Goal: Check status

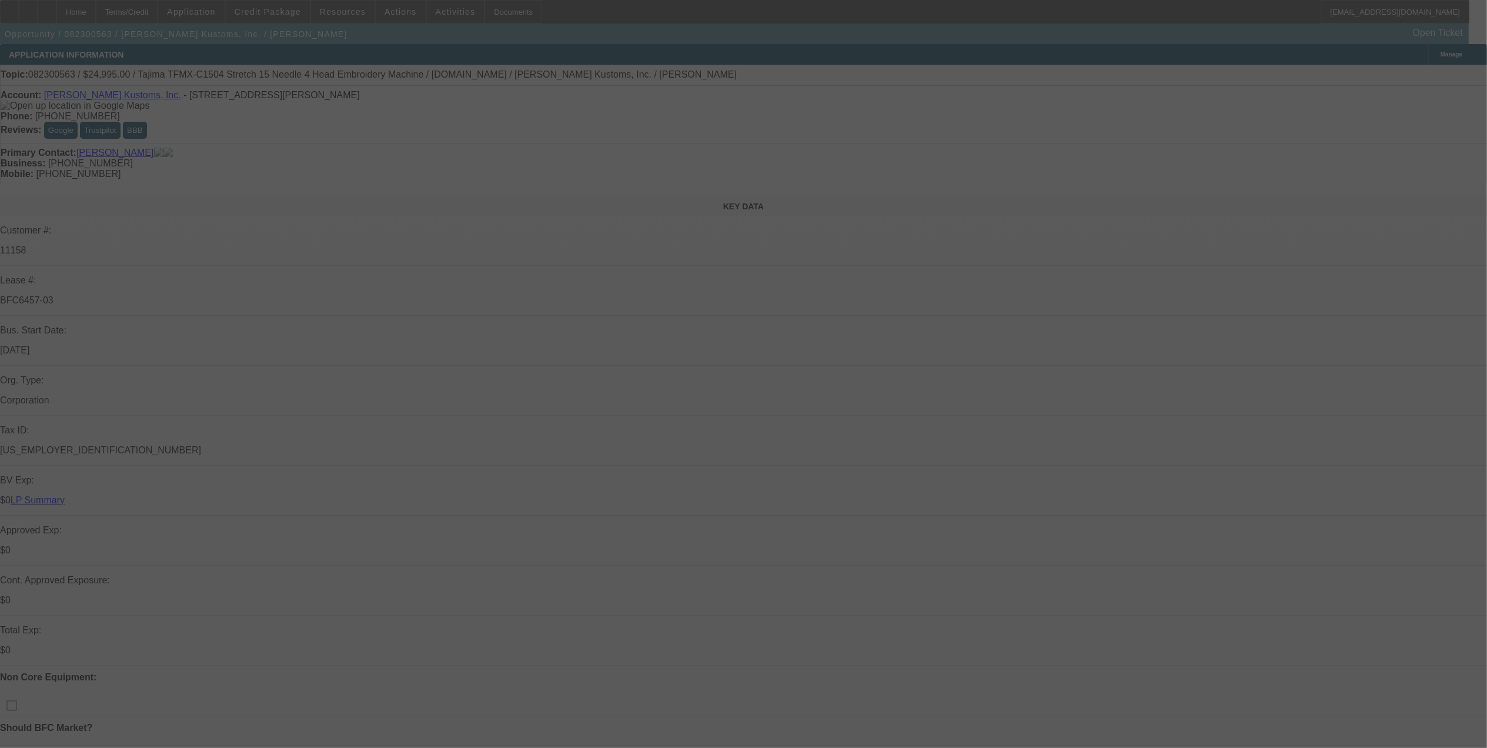
select select "0"
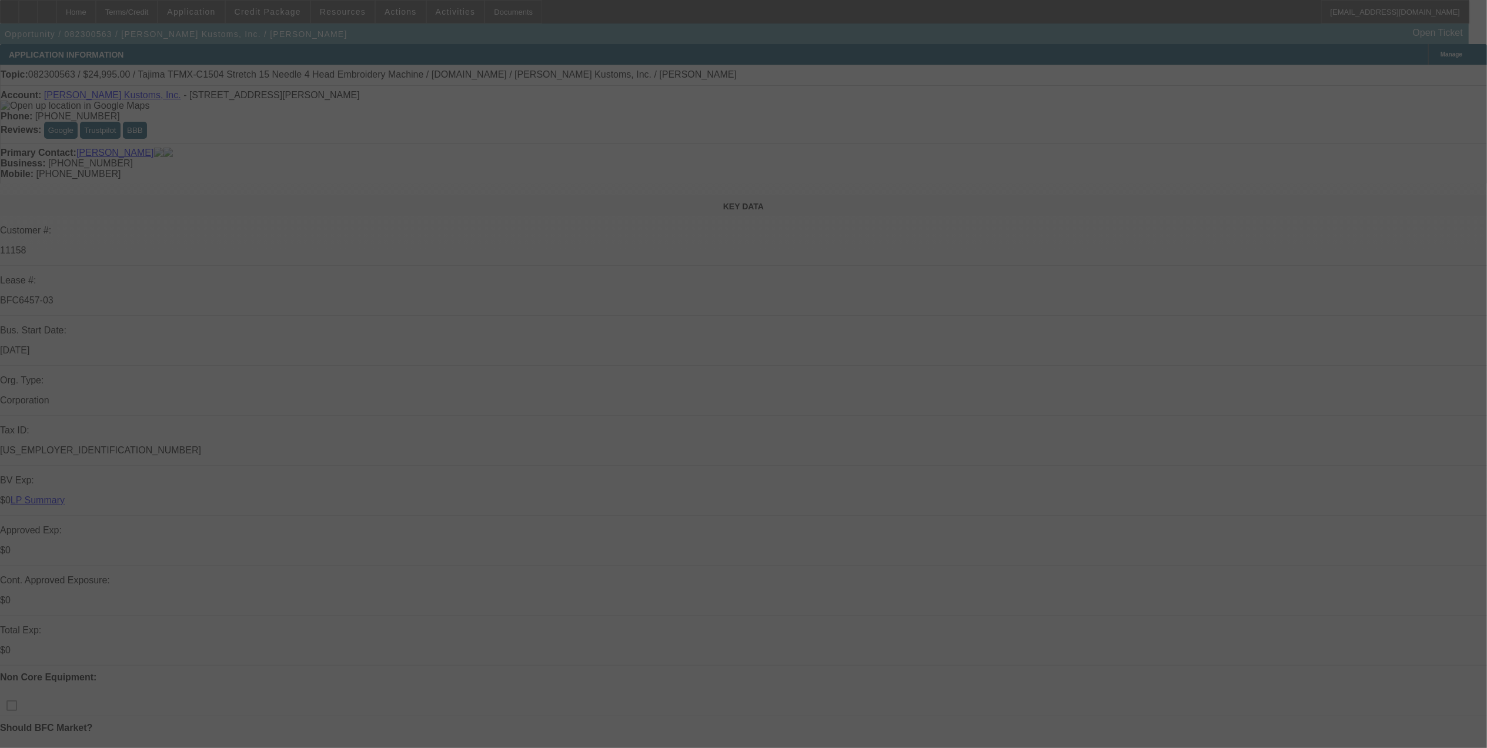
select select "0"
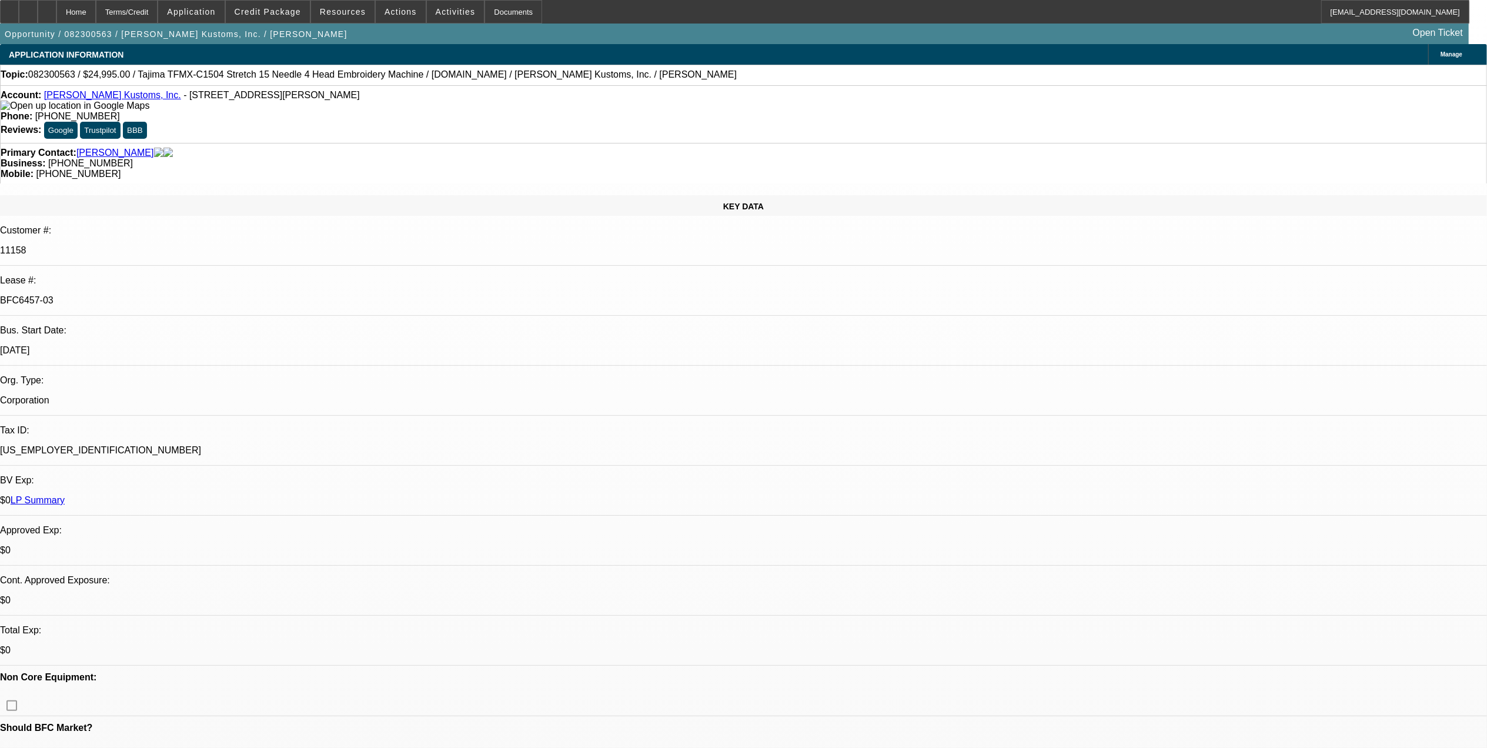
select select "1"
select select "2"
select select "1"
select select "2"
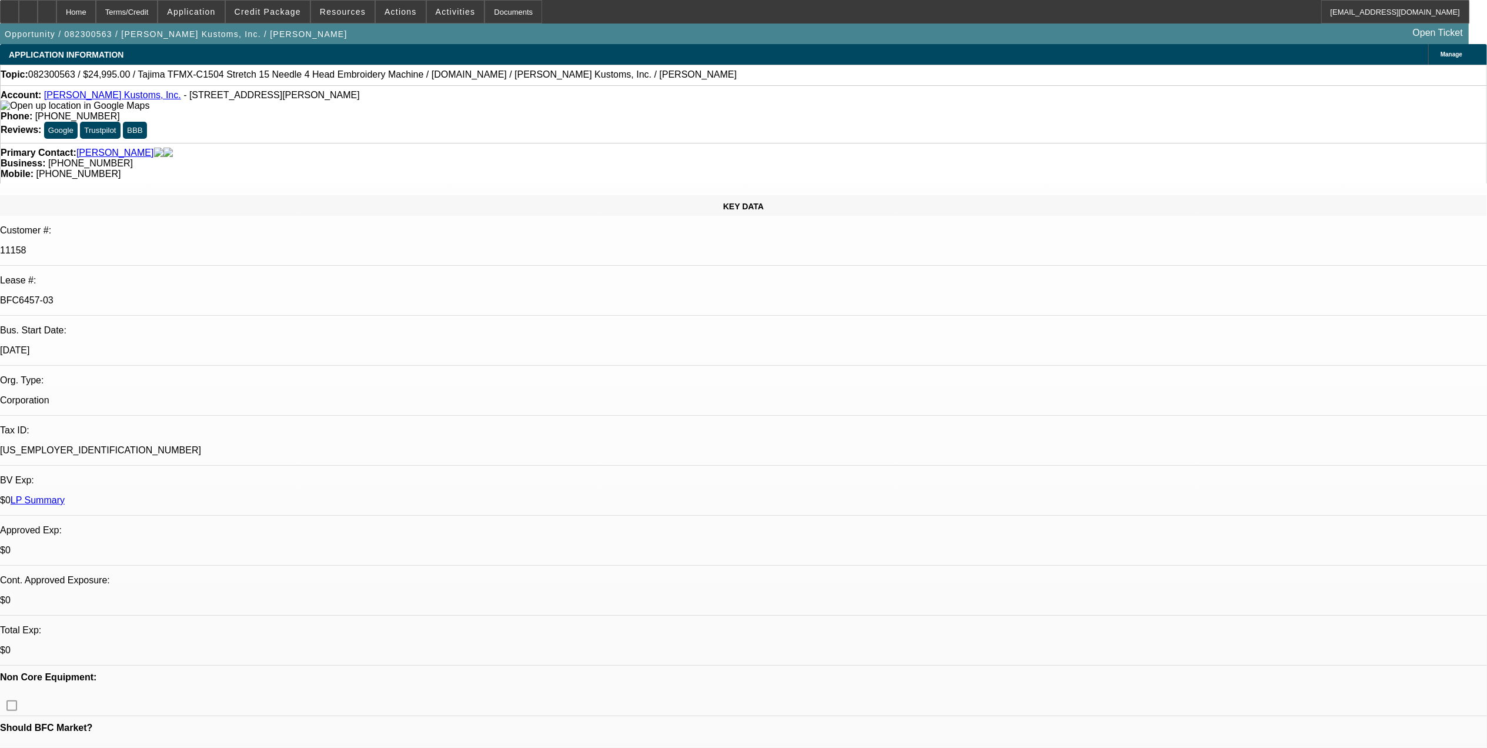
select select "2"
select select "1"
select select "2"
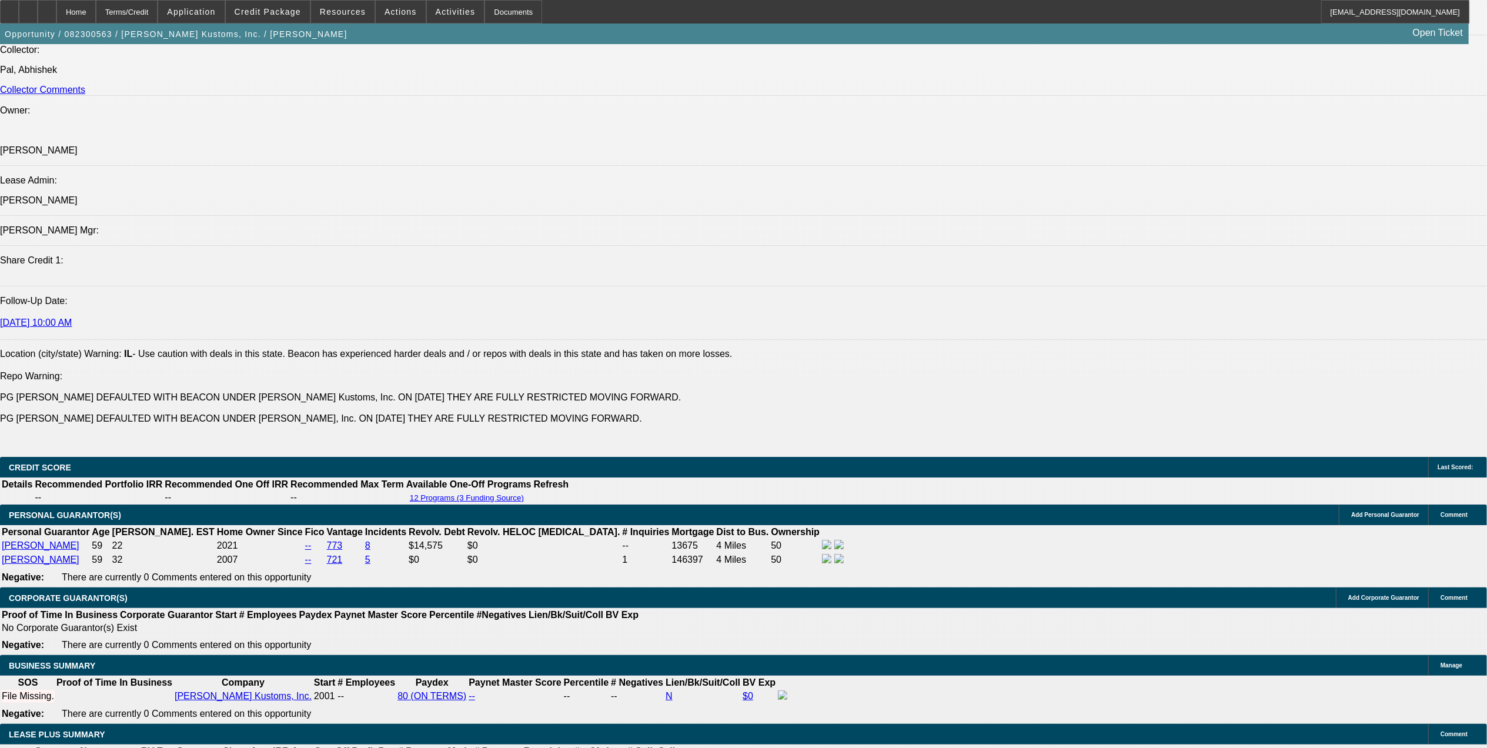
scroll to position [1646, 0]
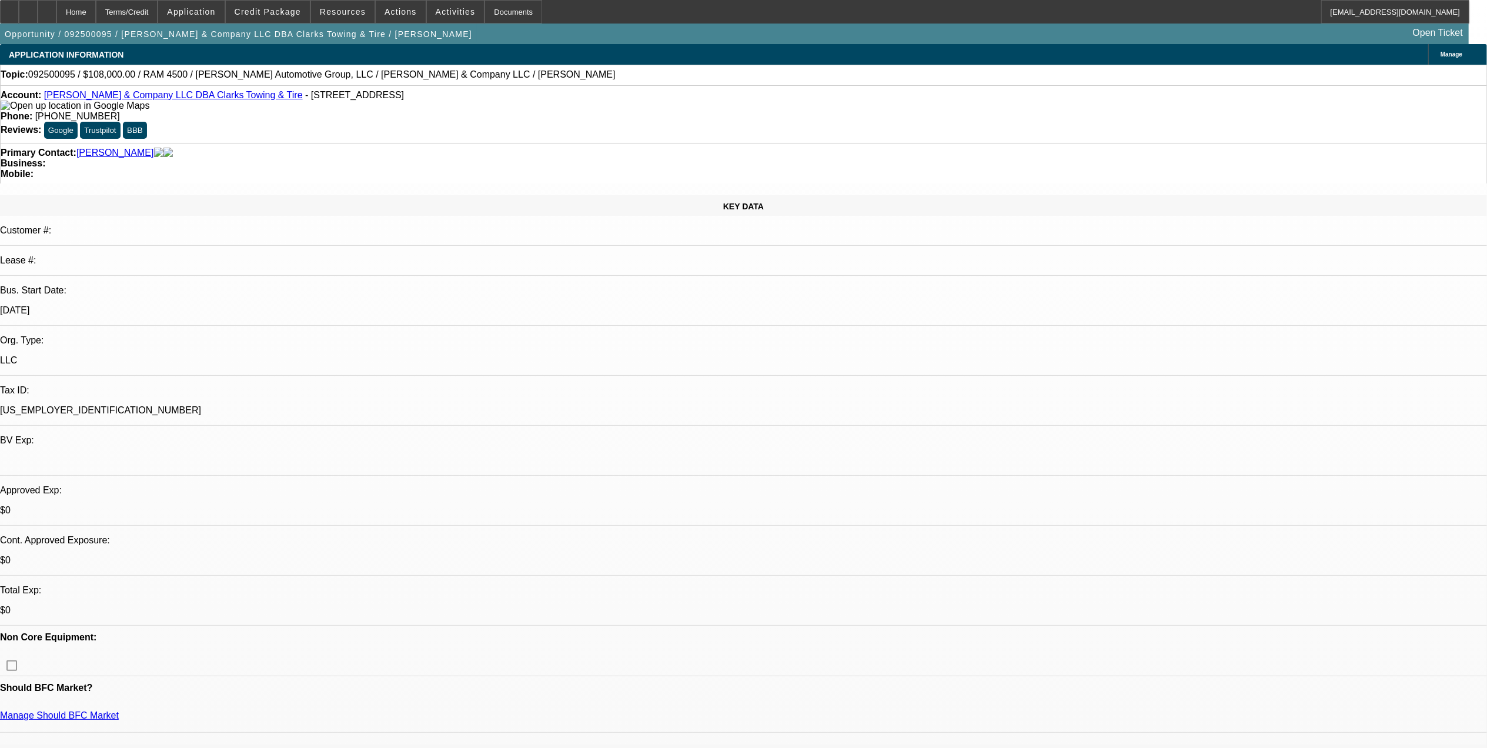
select select "0.1"
select select "2"
select select "0"
select select "0.1"
select select "2"
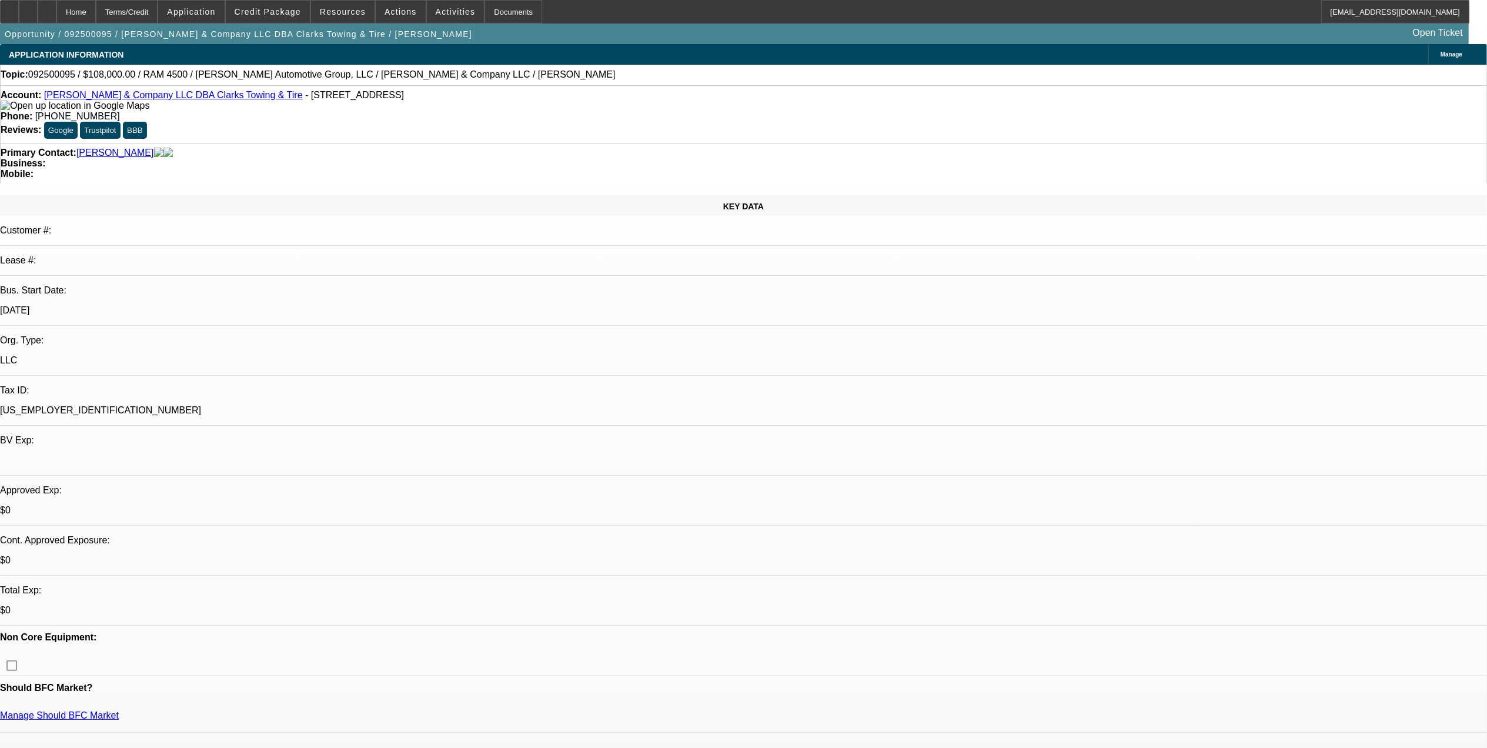
select select "0"
select select "0.1"
select select "2"
select select "0"
select select "0.1"
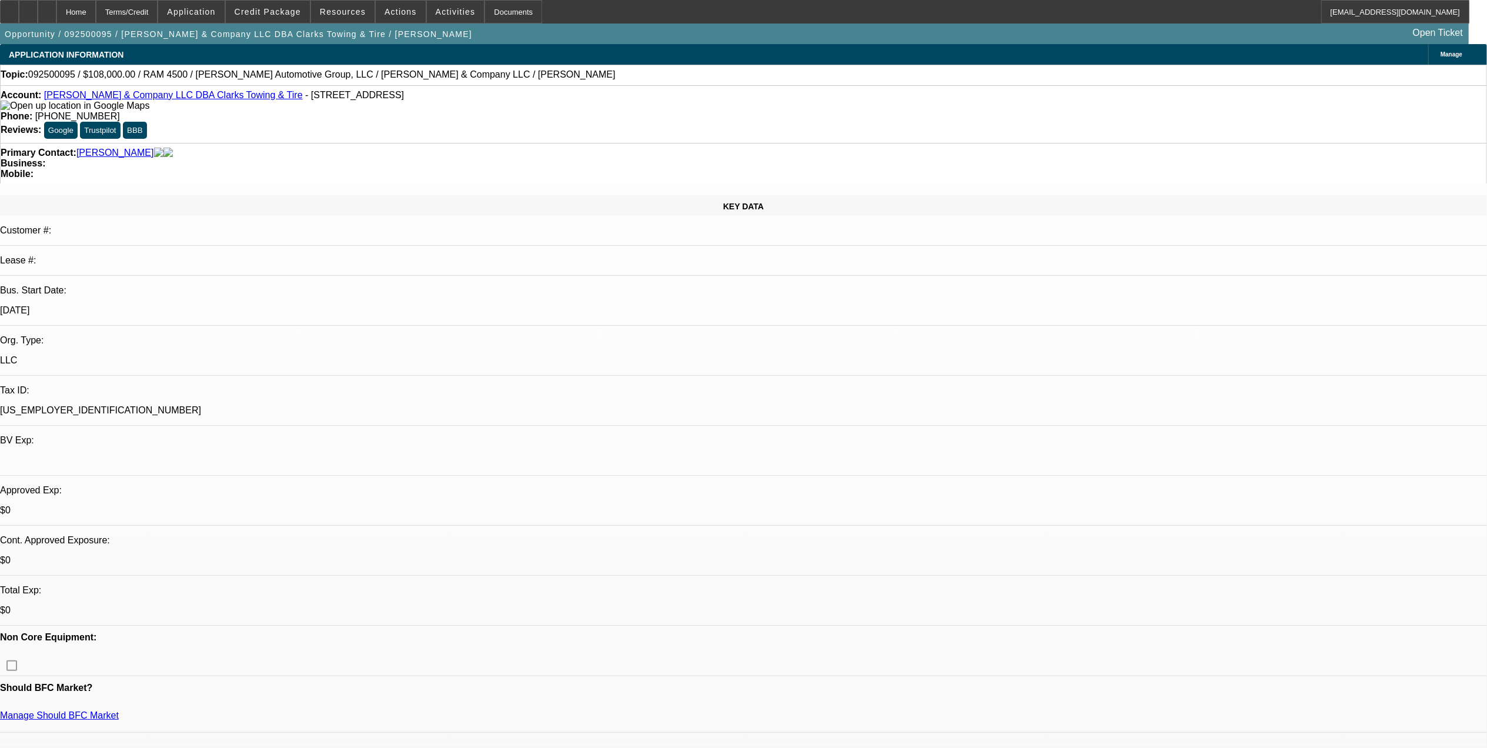
select select "2"
select select "0"
select select "1"
select select "2"
select select "6"
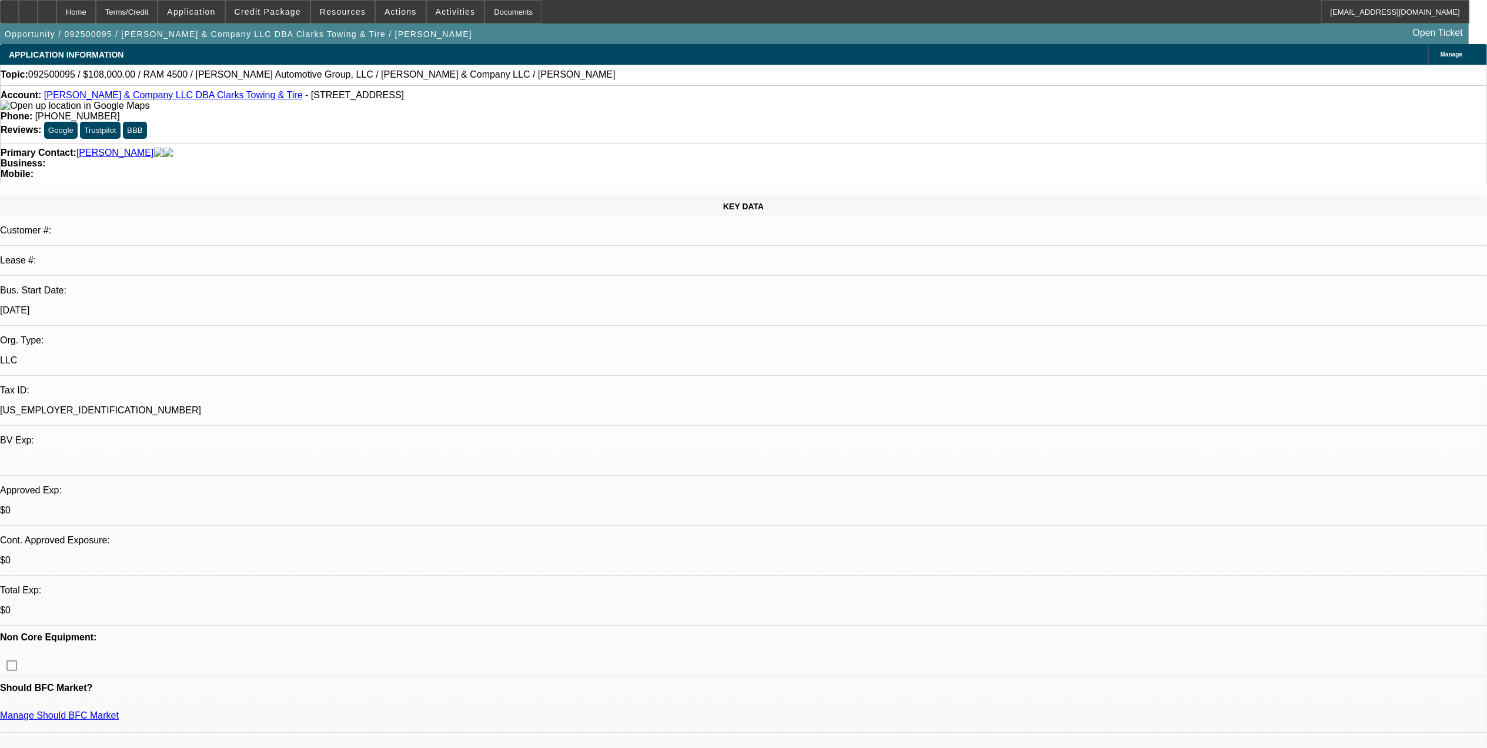
select select "1"
select select "2"
select select "6"
select select "1"
select select "2"
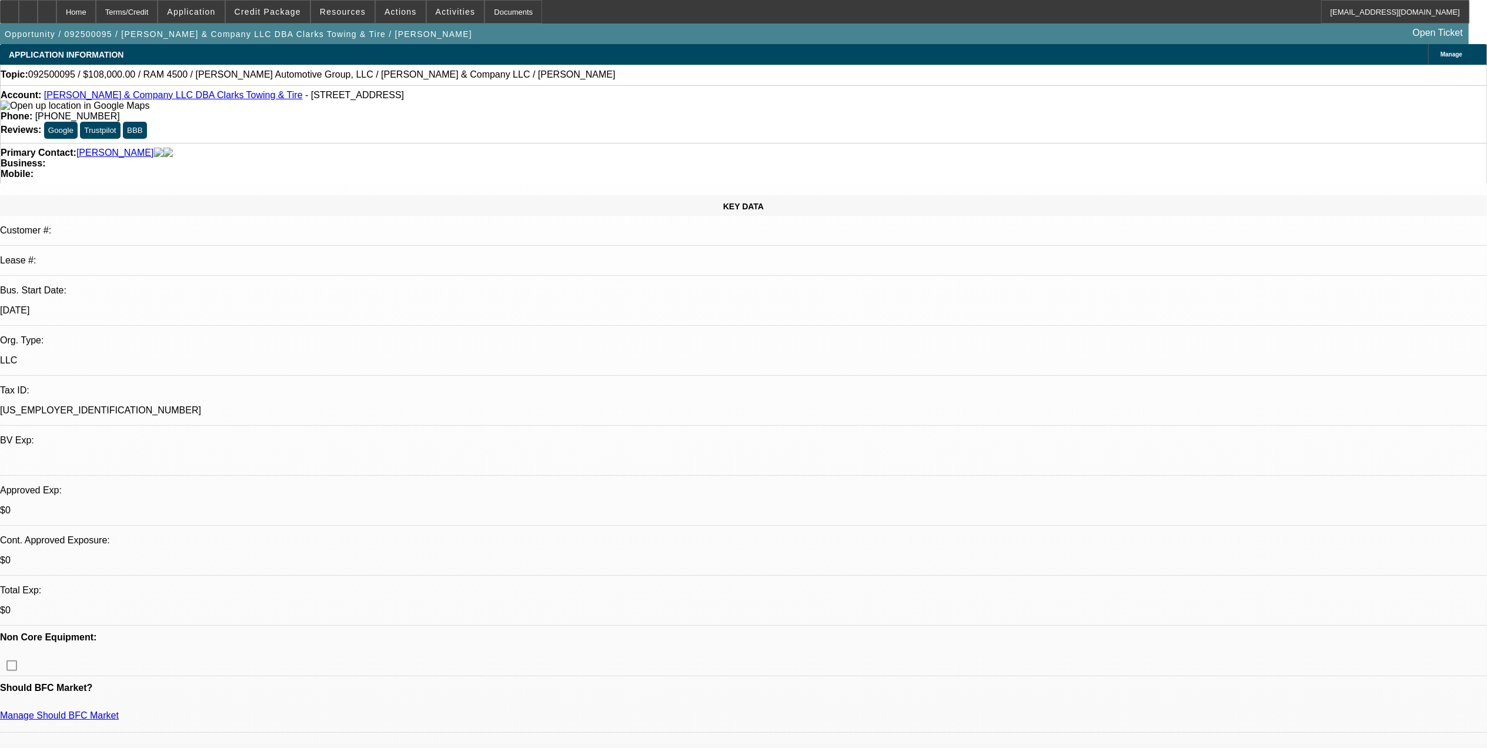
select select "6"
select select "1"
select select "2"
select select "6"
click at [272, 7] on span "Credit Package" at bounding box center [268, 11] width 66 height 9
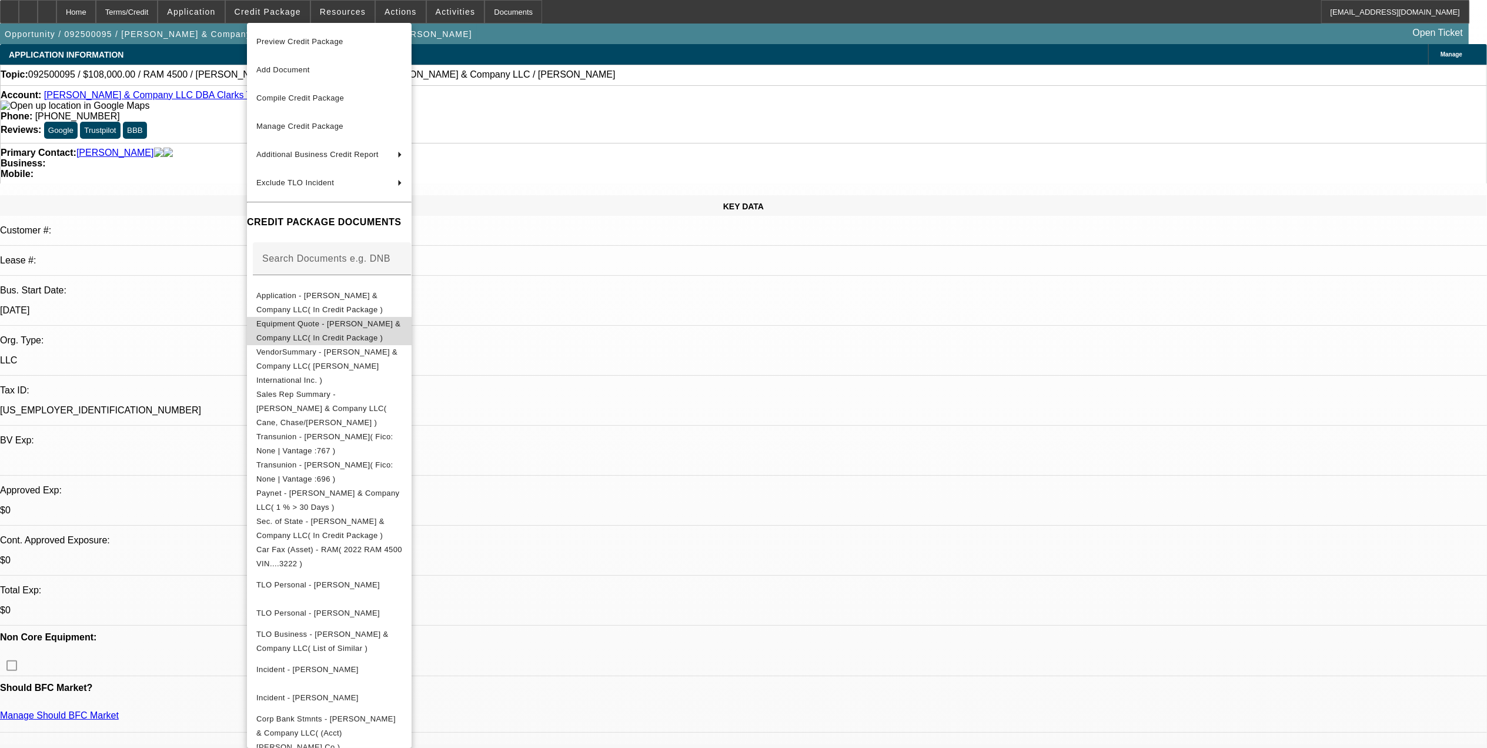
click at [376, 332] on span "Equipment Quote - SE Griffin & Company LLC( In Credit Package )" at bounding box center [329, 330] width 146 height 28
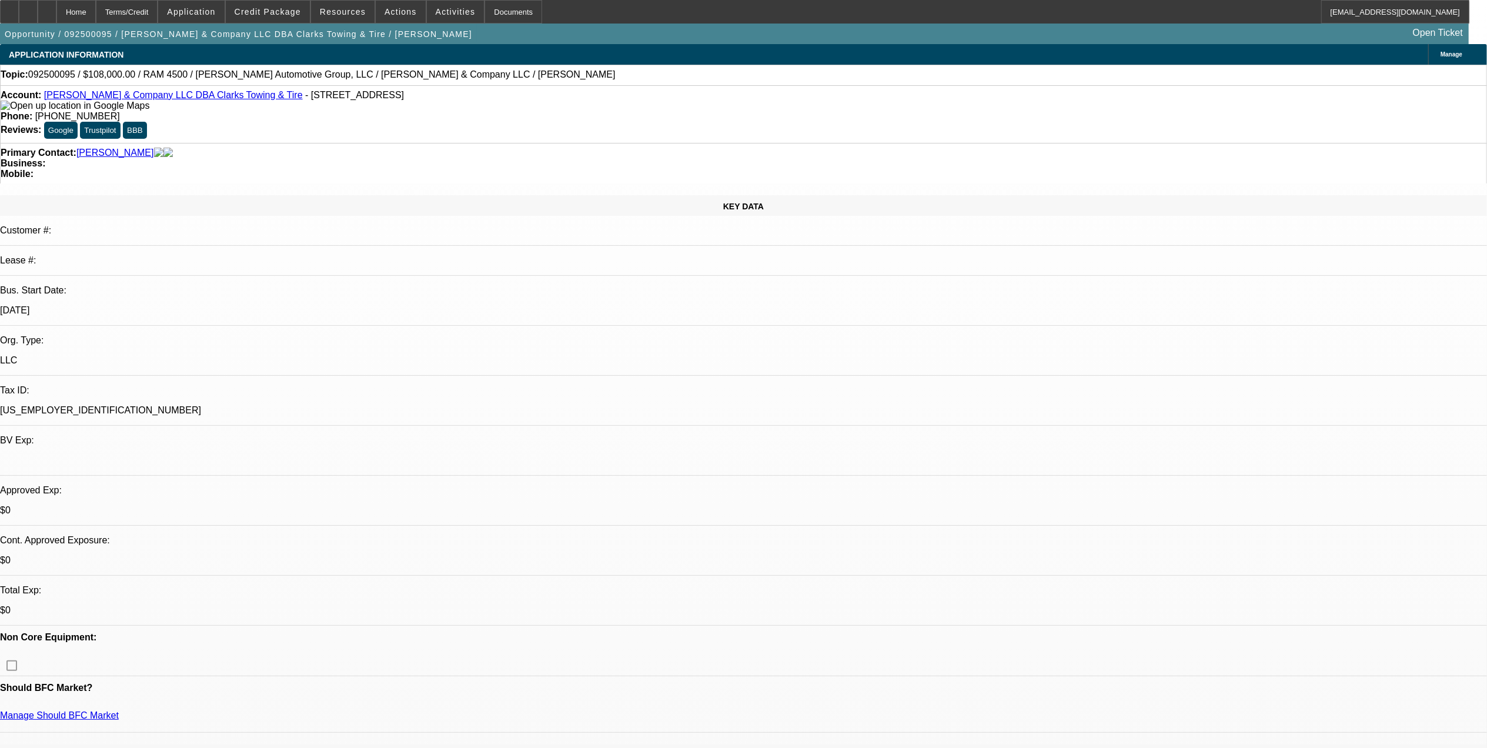
drag, startPoint x: 205, startPoint y: 218, endPoint x: 195, endPoint y: 215, distance: 10.4
click at [195, 305] on p "1/1/70" at bounding box center [743, 310] width 1487 height 11
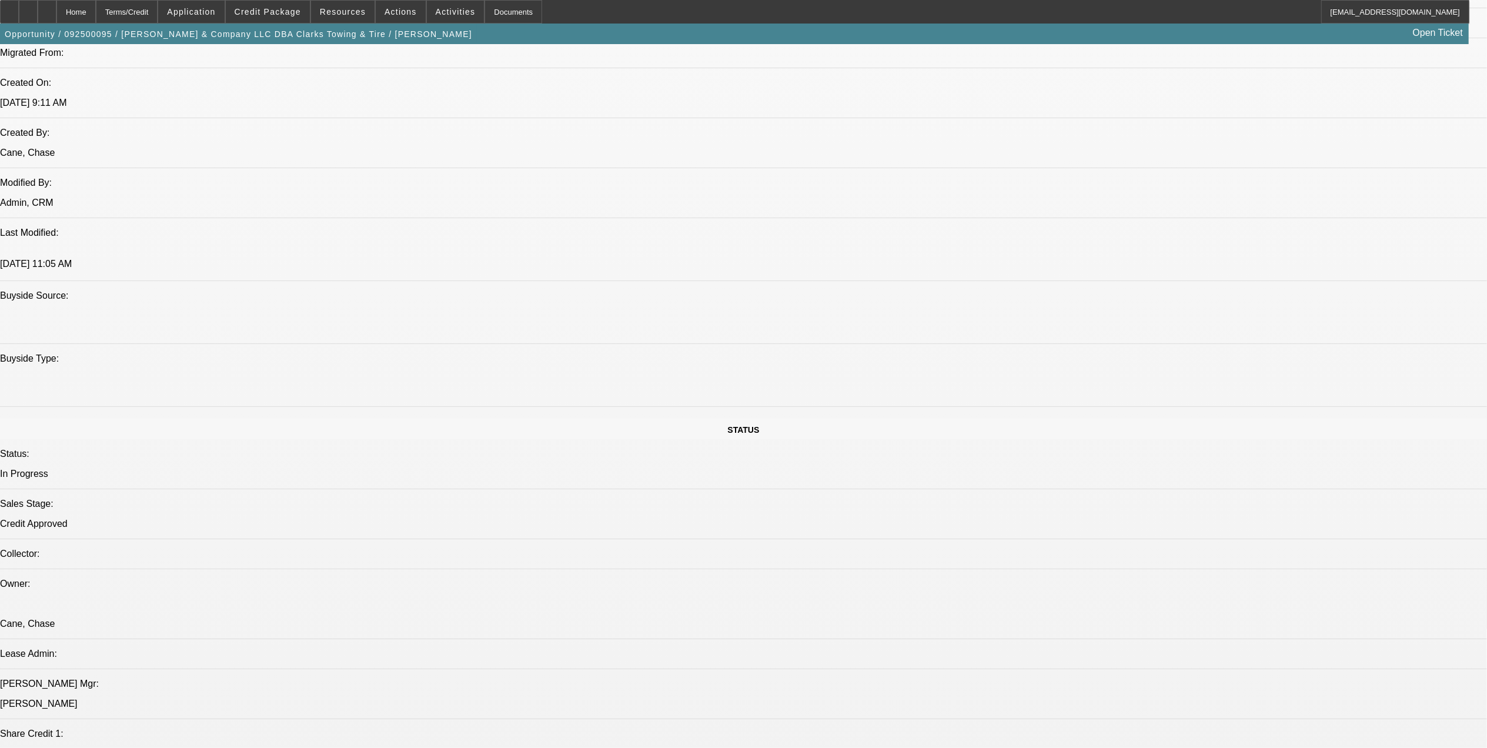
scroll to position [941, 0]
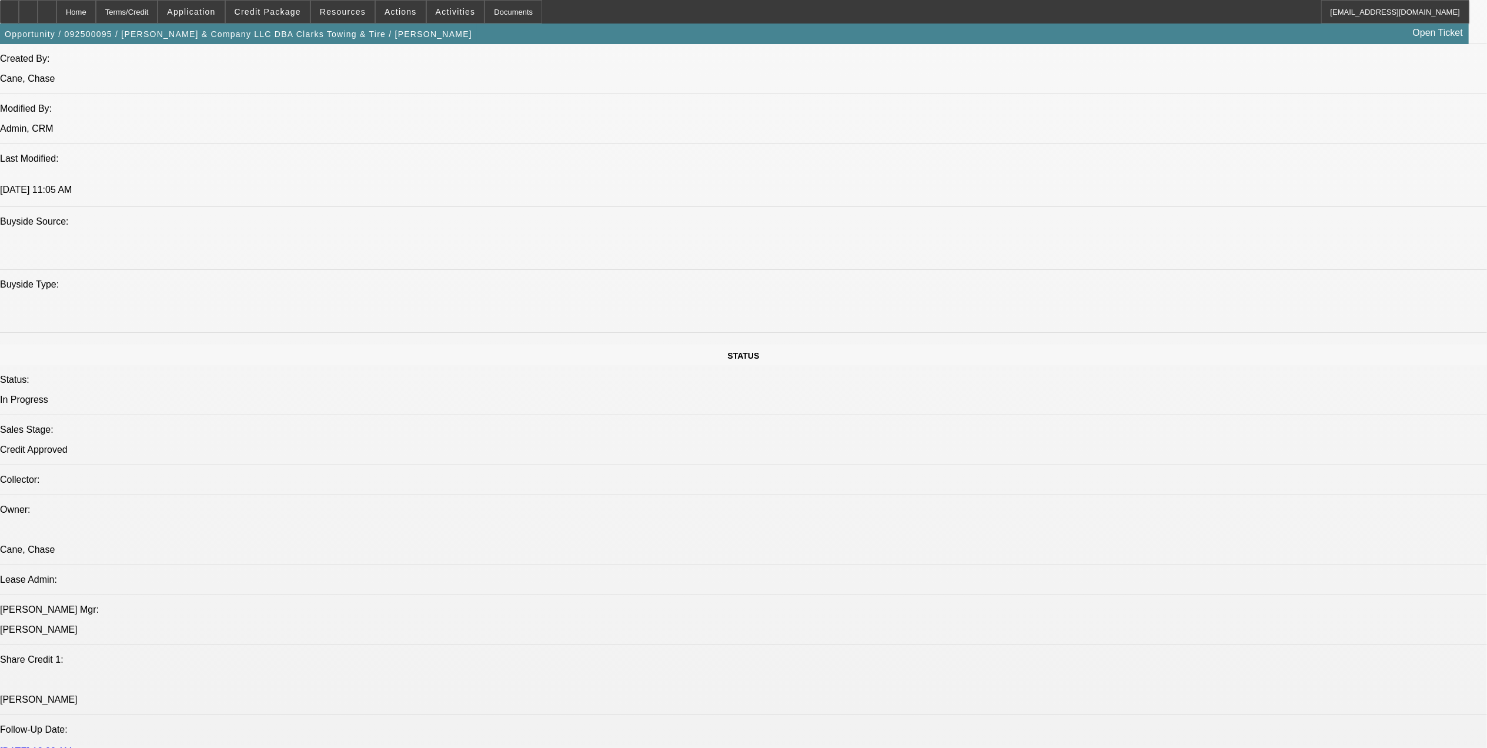
drag, startPoint x: 1376, startPoint y: 392, endPoint x: 1329, endPoint y: 392, distance: 47.0
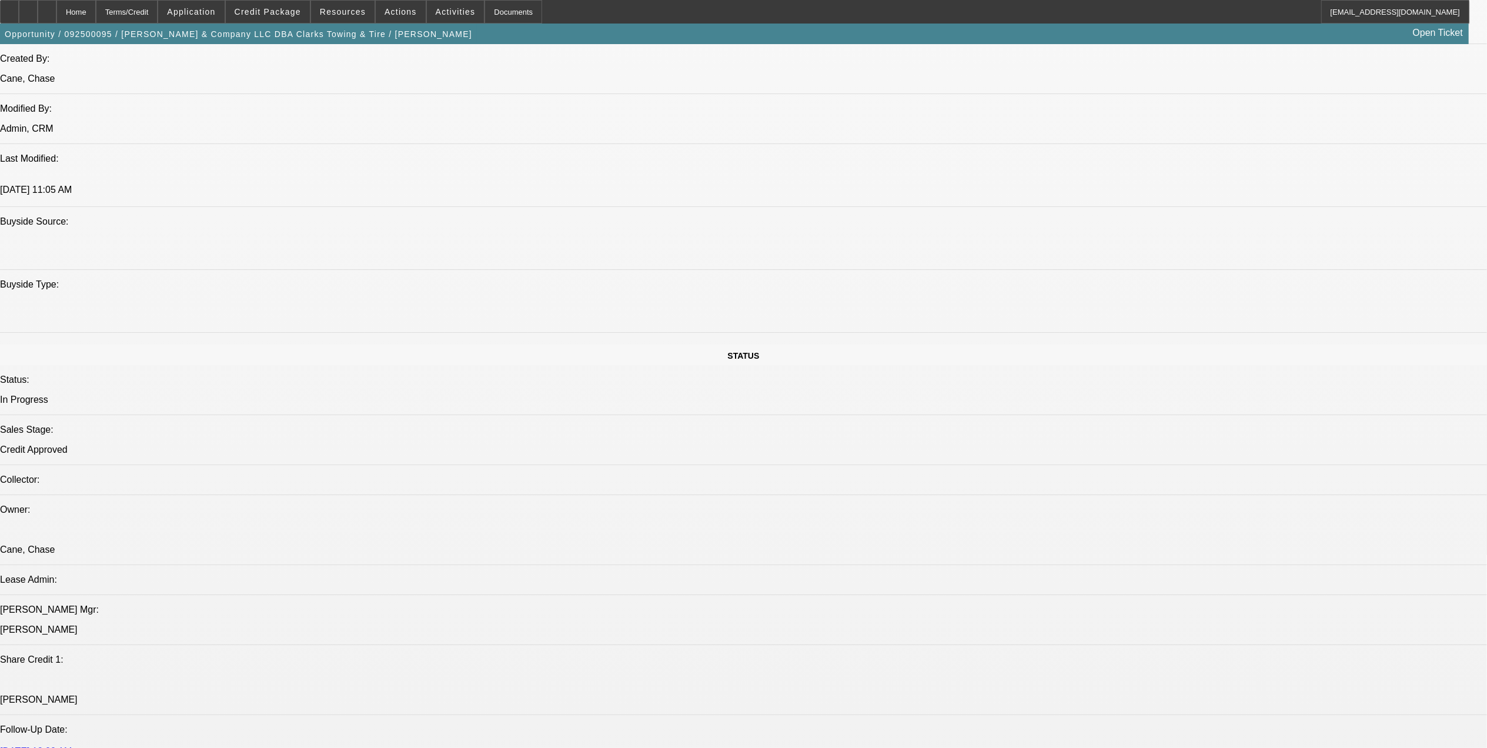
drag, startPoint x: 1263, startPoint y: 398, endPoint x: 1096, endPoint y: 393, distance: 167.0
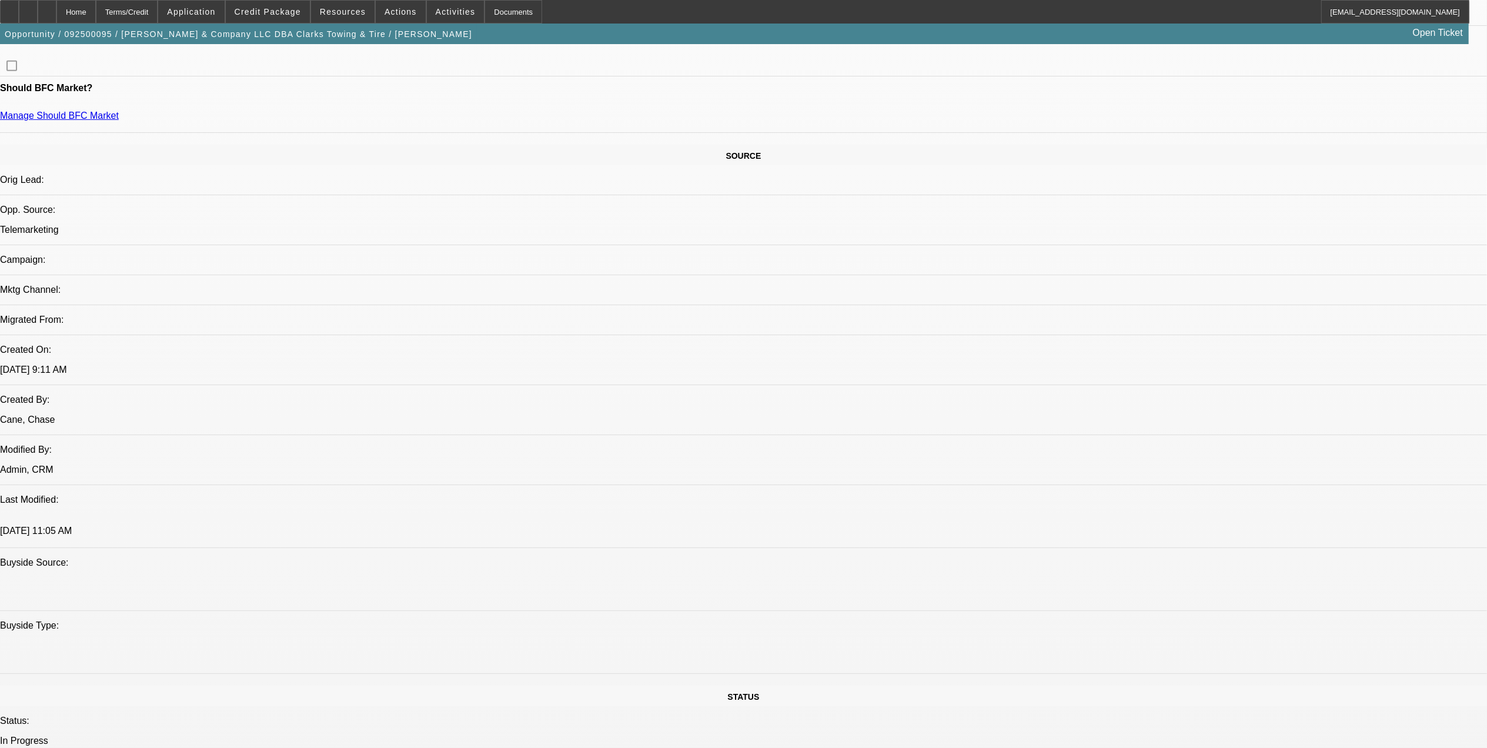
scroll to position [627, 0]
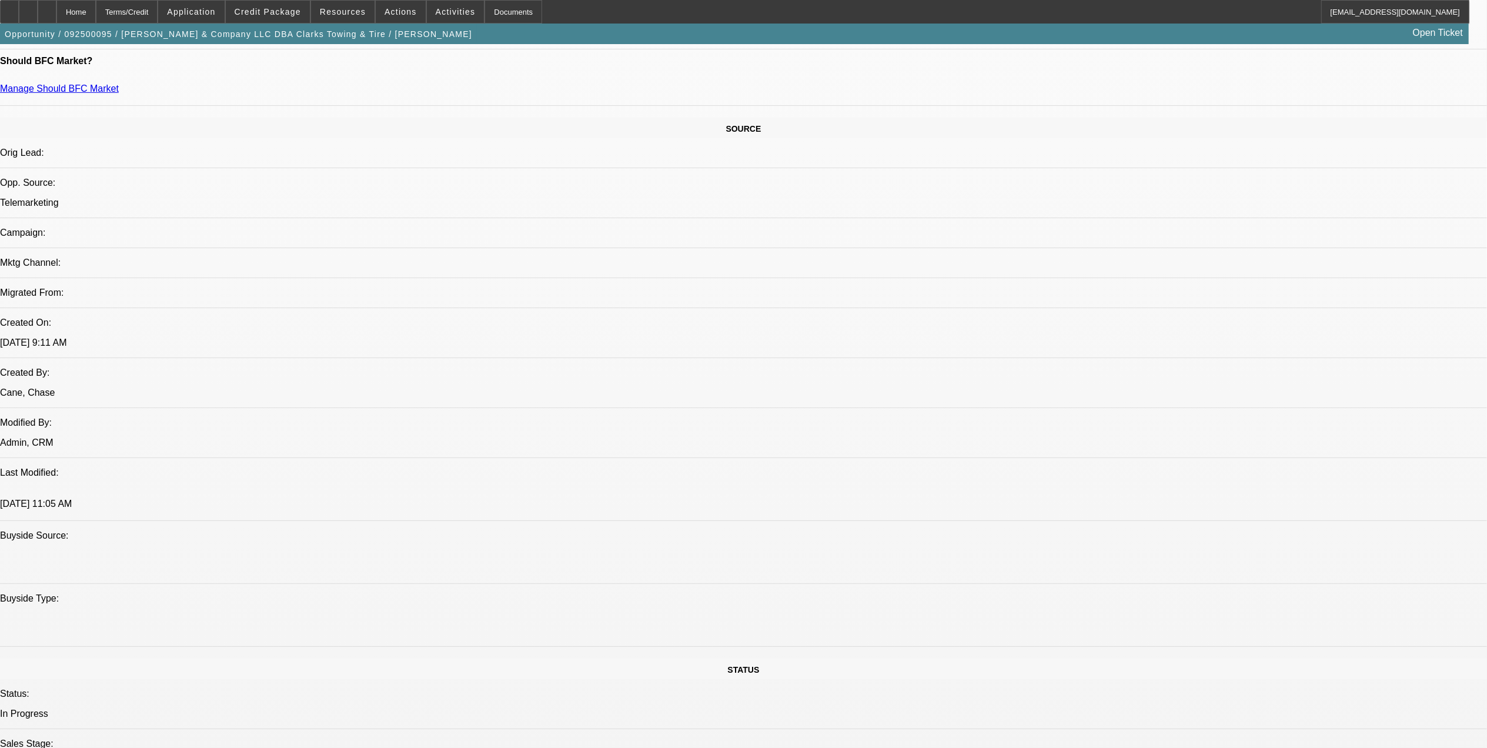
drag, startPoint x: 586, startPoint y: 443, endPoint x: 546, endPoint y: 428, distance: 42.6
drag, startPoint x: 546, startPoint y: 428, endPoint x: 534, endPoint y: 447, distance: 21.9
drag, startPoint x: 406, startPoint y: 515, endPoint x: 429, endPoint y: 516, distance: 23.5
